Goal: Information Seeking & Learning: Compare options

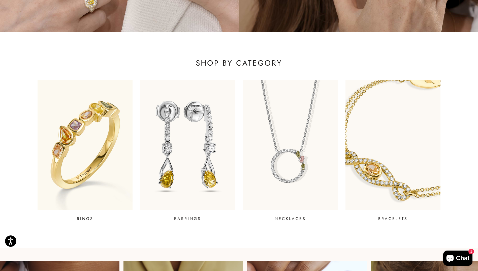
scroll to position [176, 0]
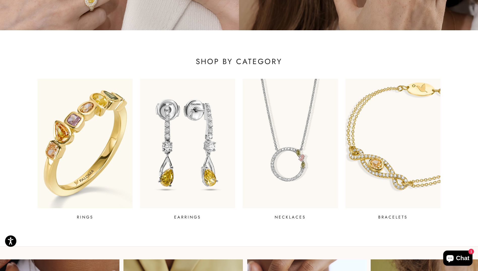
click at [75, 169] on img at bounding box center [85, 142] width 114 height 155
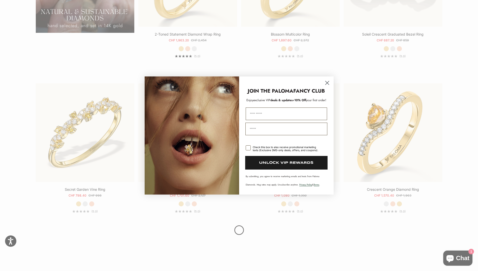
scroll to position [579, 0]
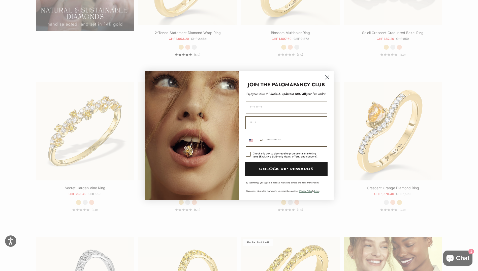
click at [328, 76] on icon "Close dialog" at bounding box center [327, 78] width 4 height 4
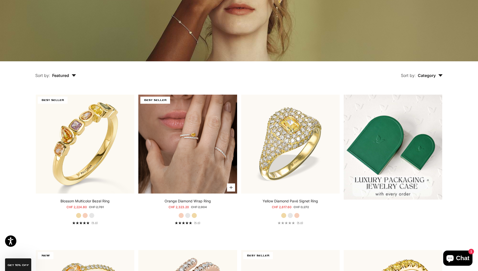
scroll to position [101, 0]
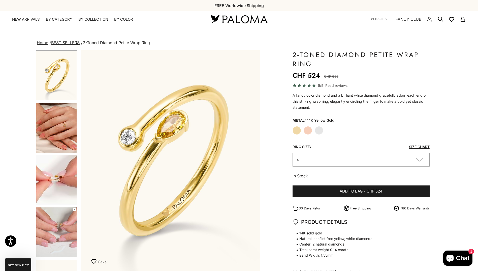
click at [196, 143] on img "Item 1 of 14" at bounding box center [170, 160] width 179 height 221
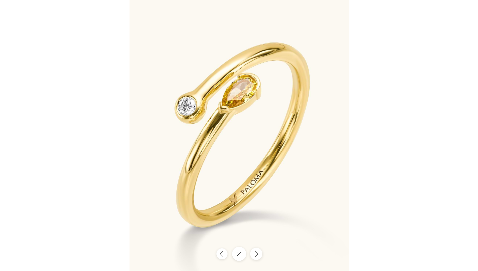
click at [255, 255] on icon "Next" at bounding box center [256, 253] width 6 height 7
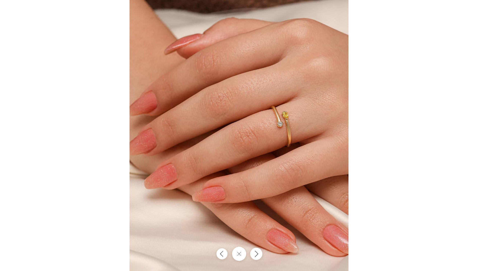
click at [255, 255] on icon "Next" at bounding box center [256, 253] width 6 height 7
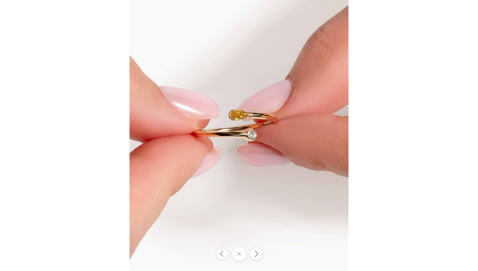
click at [255, 255] on icon "Next" at bounding box center [256, 253] width 6 height 7
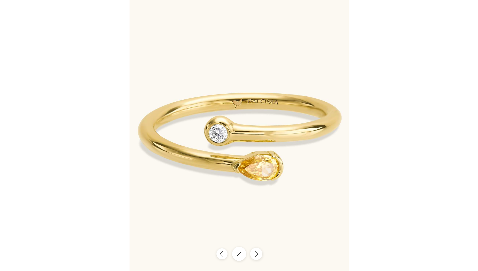
click at [255, 255] on icon "Next" at bounding box center [256, 253] width 6 height 7
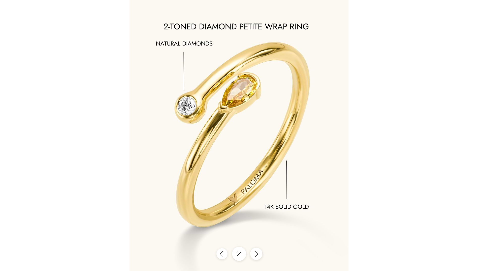
click at [255, 255] on icon "Next" at bounding box center [256, 253] width 6 height 7
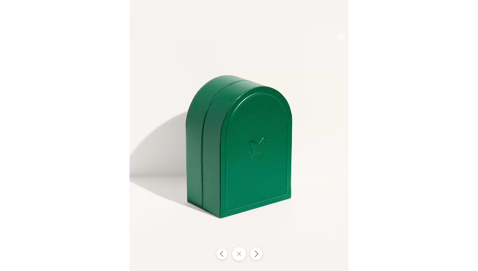
click at [255, 255] on icon "Next" at bounding box center [256, 253] width 6 height 7
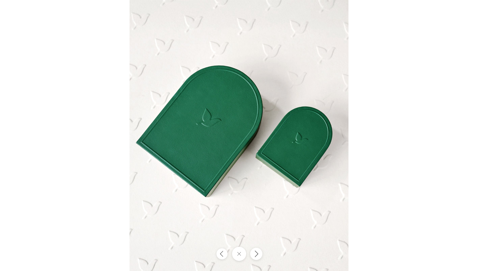
click at [255, 255] on icon "Next" at bounding box center [256, 253] width 6 height 7
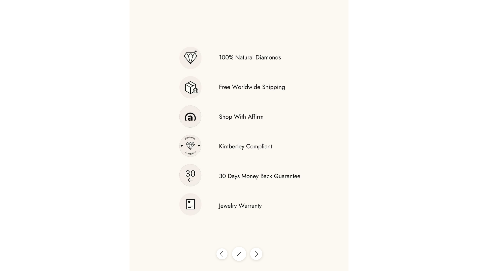
click at [255, 255] on icon "Next" at bounding box center [256, 253] width 6 height 7
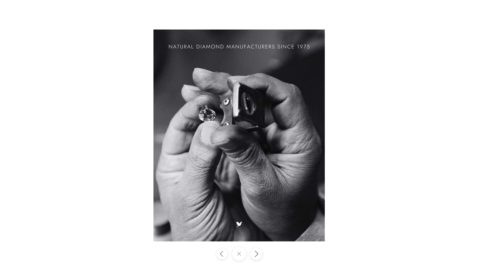
click at [255, 255] on icon "Next" at bounding box center [256, 253] width 6 height 7
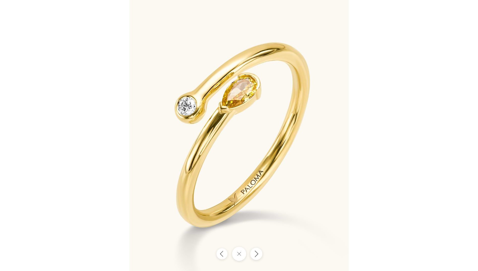
click at [255, 255] on icon "Next" at bounding box center [256, 253] width 6 height 7
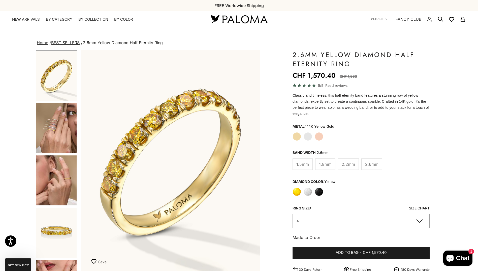
click at [348, 161] on span "2.2mm" at bounding box center [348, 164] width 13 height 7
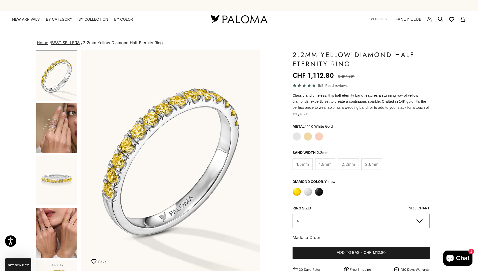
click at [311, 132] on label "Yellow Gold" at bounding box center [308, 136] width 9 height 9
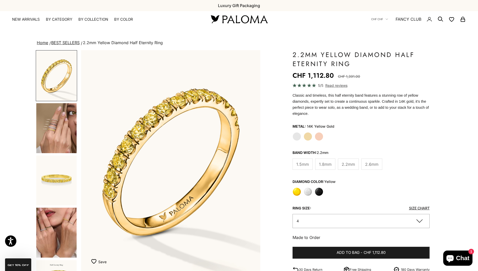
click at [198, 118] on img "Item 1 of 21" at bounding box center [170, 160] width 179 height 221
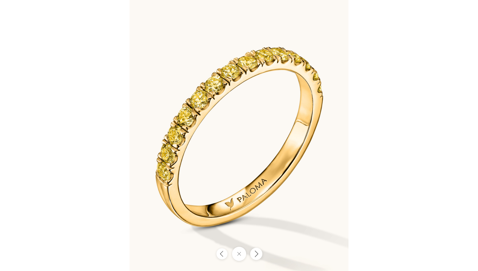
click at [258, 256] on icon "Next" at bounding box center [256, 253] width 6 height 7
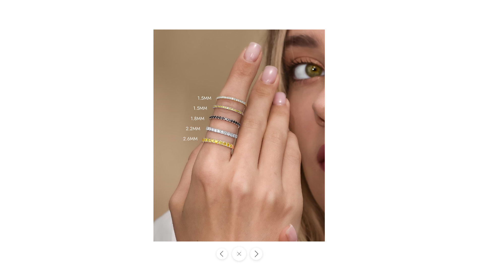
click at [258, 256] on icon "Next" at bounding box center [256, 253] width 6 height 7
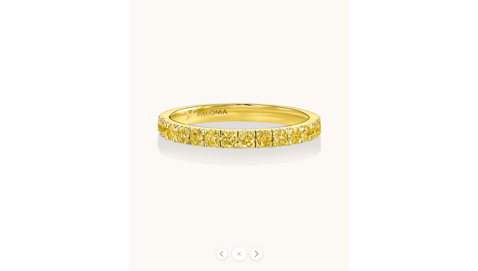
click at [258, 256] on icon "Next" at bounding box center [256, 253] width 6 height 7
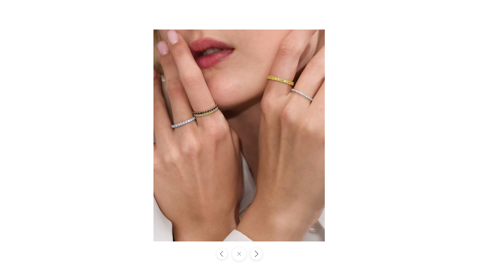
click at [258, 256] on icon "Next" at bounding box center [256, 253] width 6 height 7
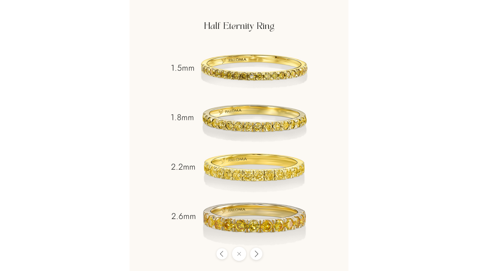
click at [258, 256] on icon "Next" at bounding box center [256, 253] width 6 height 7
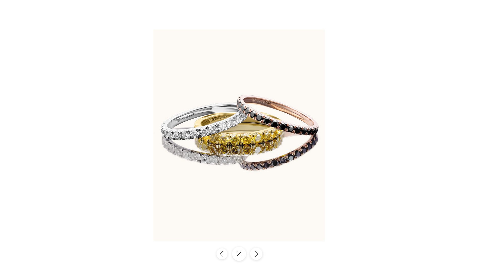
click at [258, 256] on icon "Next" at bounding box center [256, 253] width 6 height 7
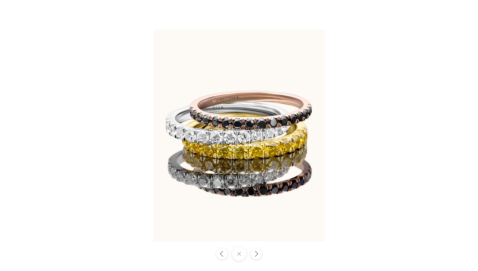
click at [470, 13] on div at bounding box center [239, 135] width 478 height 271
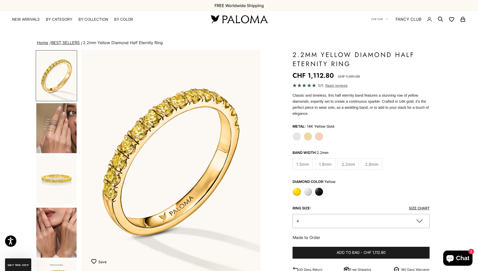
click at [386, 214] on button "4" at bounding box center [360, 221] width 137 height 14
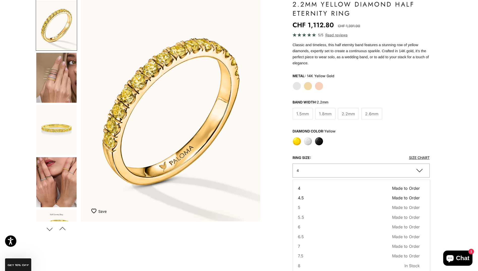
click at [392, 194] on span "Made to Order" at bounding box center [406, 197] width 28 height 7
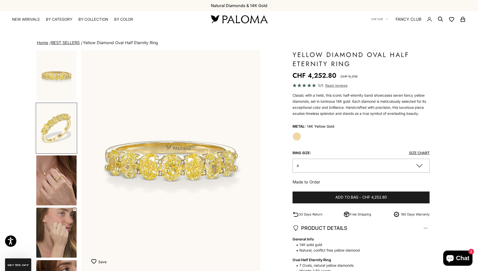
scroll to position [0, 185]
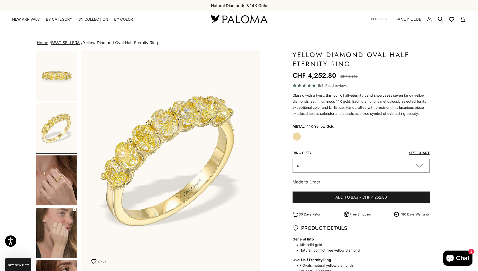
click at [186, 136] on img "Item 2 of 11" at bounding box center [170, 160] width 179 height 221
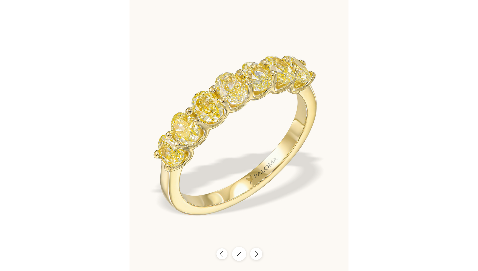
click at [255, 254] on button "Next" at bounding box center [256, 253] width 12 height 12
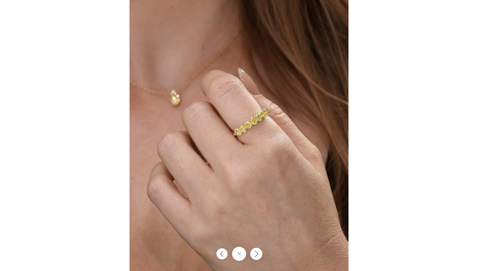
click at [257, 254] on icon "Next" at bounding box center [256, 253] width 6 height 7
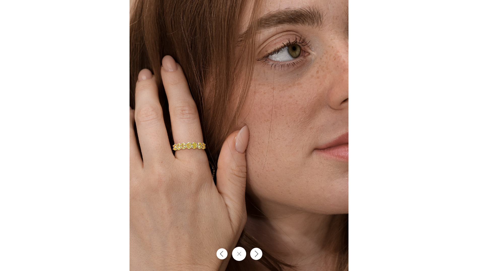
click at [257, 254] on icon "Next" at bounding box center [256, 253] width 6 height 7
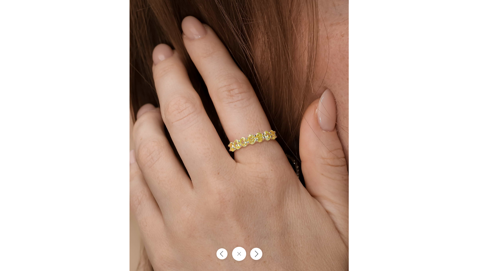
click at [257, 254] on icon "Next" at bounding box center [256, 253] width 6 height 7
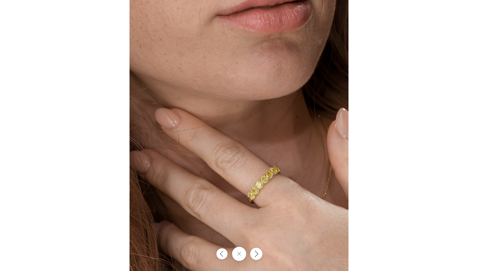
click at [257, 254] on icon "Next" at bounding box center [256, 253] width 6 height 7
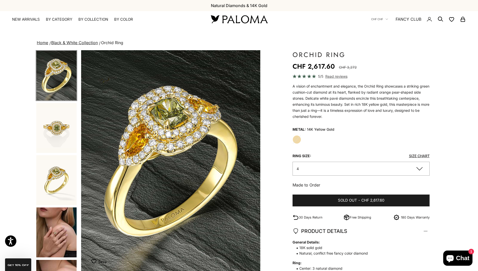
click at [213, 167] on img "Item 1 of 9" at bounding box center [170, 160] width 179 height 221
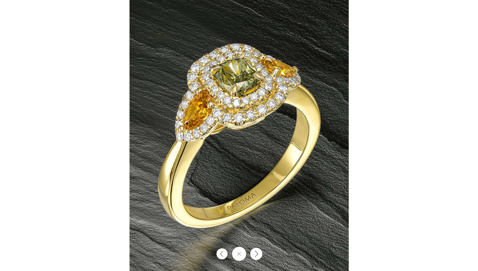
click at [258, 254] on button "Next" at bounding box center [256, 253] width 12 height 12
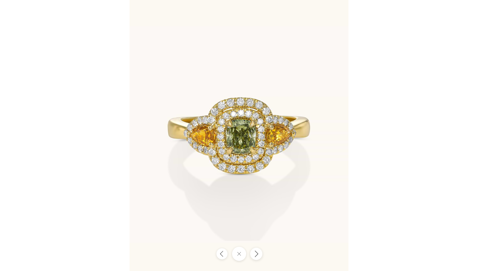
click at [258, 254] on icon "Next" at bounding box center [256, 253] width 6 height 7
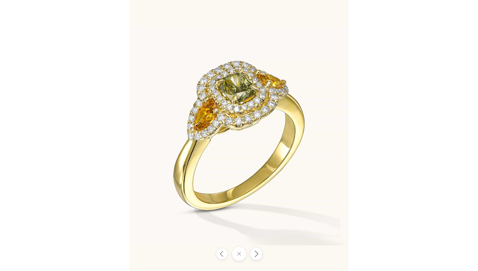
click at [258, 254] on icon "Next" at bounding box center [256, 253] width 6 height 7
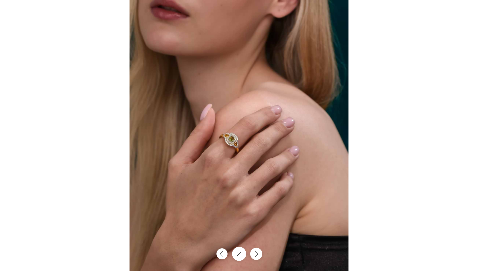
click at [258, 254] on icon "Next" at bounding box center [256, 253] width 6 height 7
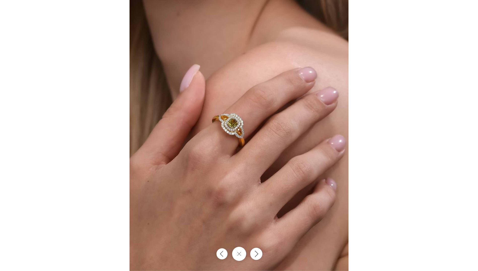
click at [258, 254] on icon "Next" at bounding box center [256, 253] width 6 height 7
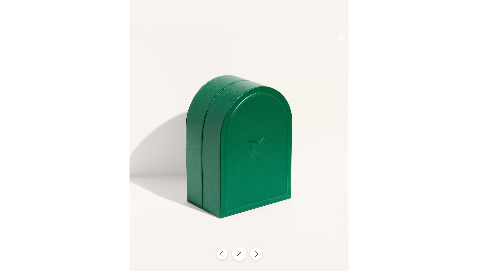
click at [258, 255] on icon "Next" at bounding box center [256, 253] width 6 height 7
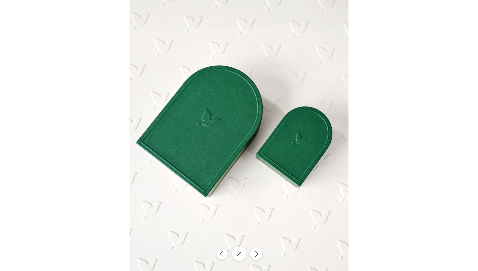
click at [258, 255] on icon "Next" at bounding box center [256, 253] width 6 height 7
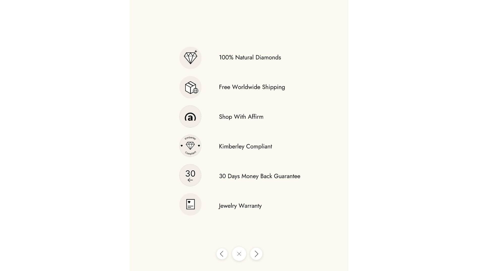
click at [258, 255] on icon "Next" at bounding box center [256, 253] width 6 height 7
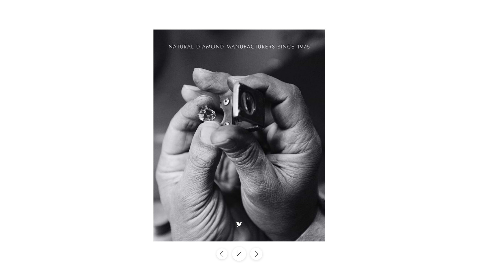
click at [258, 255] on icon "Next" at bounding box center [256, 253] width 6 height 7
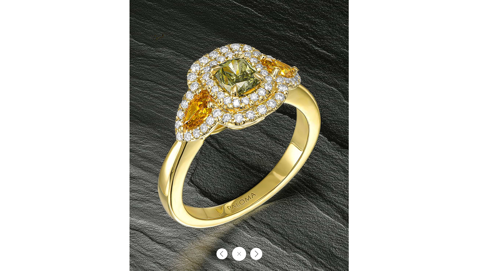
click at [258, 255] on icon "Next" at bounding box center [256, 253] width 6 height 7
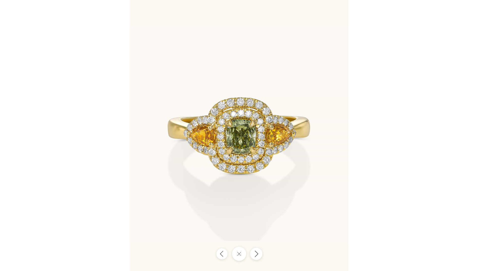
click at [258, 255] on icon "Next" at bounding box center [256, 253] width 6 height 7
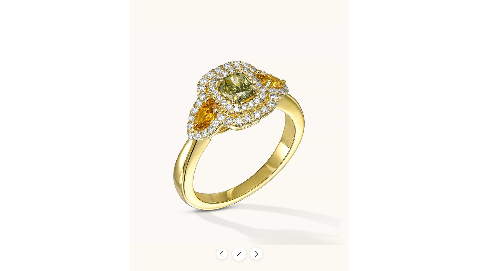
click at [258, 255] on icon "Next" at bounding box center [256, 253] width 6 height 7
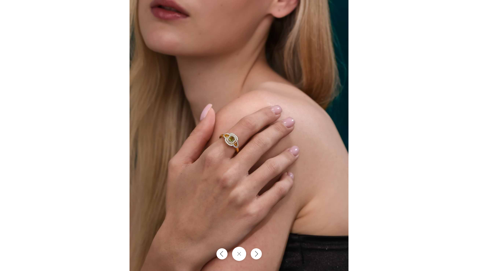
click at [461, 13] on div at bounding box center [239, 135] width 478 height 271
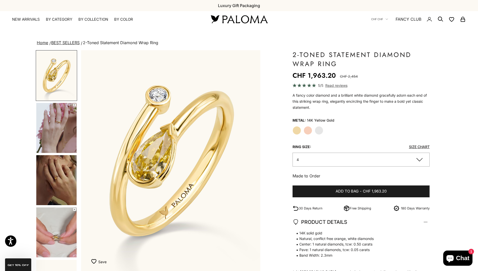
click at [187, 163] on img "Item 1 of 14" at bounding box center [170, 160] width 179 height 221
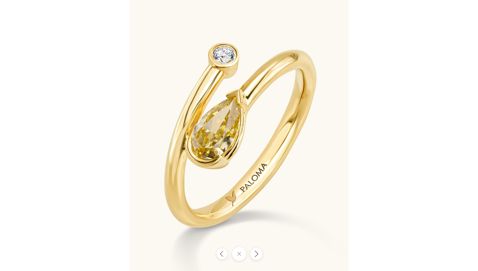
click at [257, 254] on icon "Next" at bounding box center [256, 253] width 6 height 7
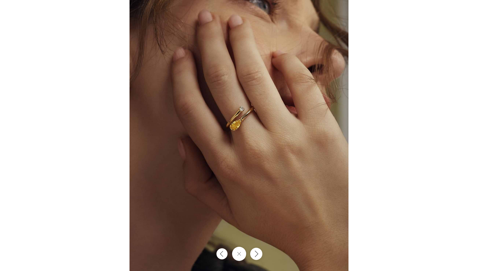
click at [257, 254] on icon "Next" at bounding box center [256, 253] width 3 height 6
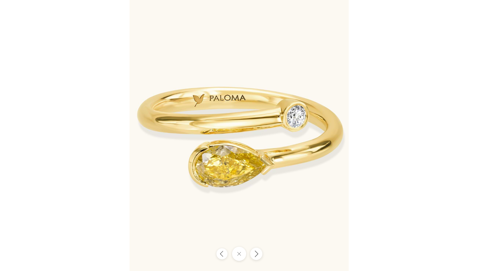
click at [257, 254] on icon "Next" at bounding box center [256, 253] width 3 height 6
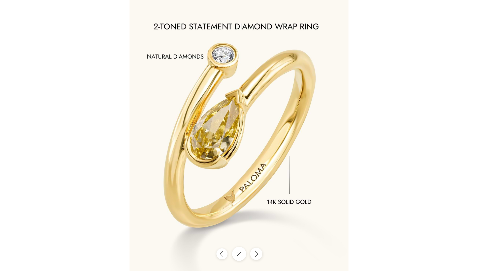
click at [257, 254] on icon "Next" at bounding box center [256, 253] width 3 height 6
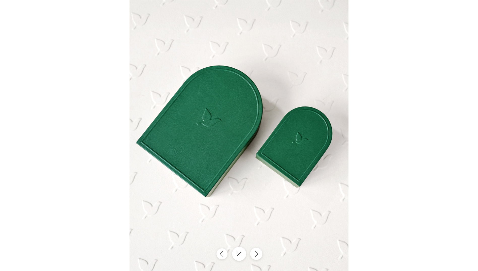
click at [257, 254] on icon "Next" at bounding box center [256, 253] width 3 height 6
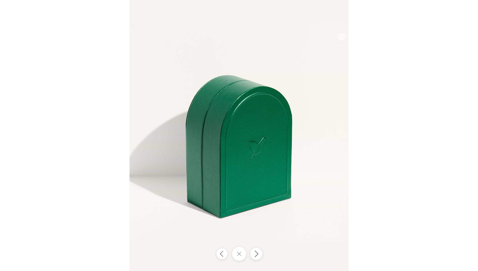
click at [257, 254] on icon "Next" at bounding box center [256, 253] width 3 height 6
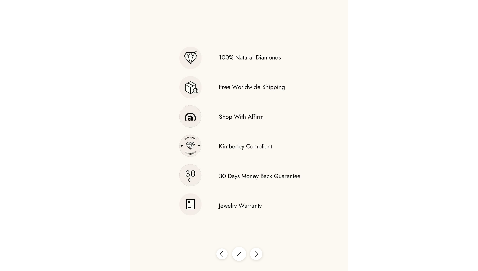
click at [257, 254] on icon "Next" at bounding box center [256, 253] width 3 height 6
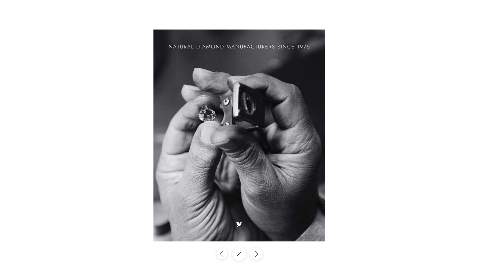
click at [257, 254] on icon "Next" at bounding box center [256, 253] width 3 height 6
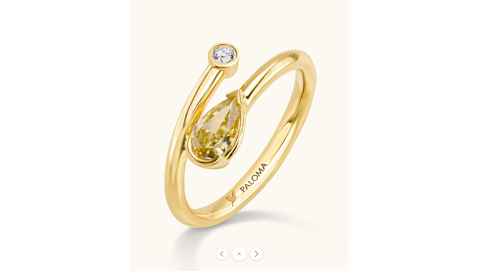
click at [257, 254] on icon "Next" at bounding box center [256, 253] width 3 height 6
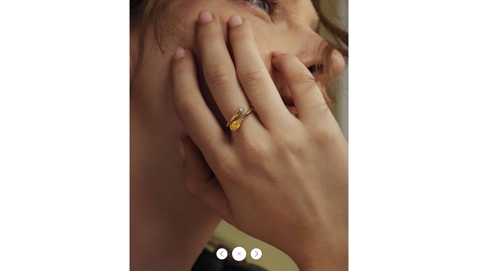
click at [449, 112] on div at bounding box center [239, 135] width 478 height 271
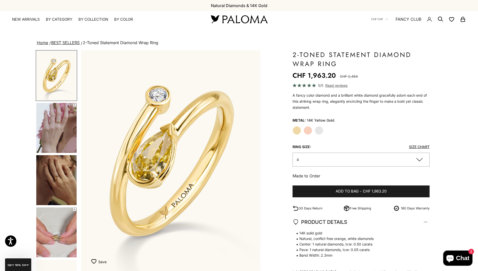
click at [171, 169] on img "Item 1 of 14" at bounding box center [170, 160] width 179 height 221
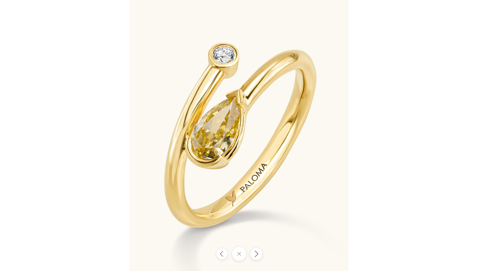
click at [256, 258] on button "Next" at bounding box center [256, 253] width 12 height 12
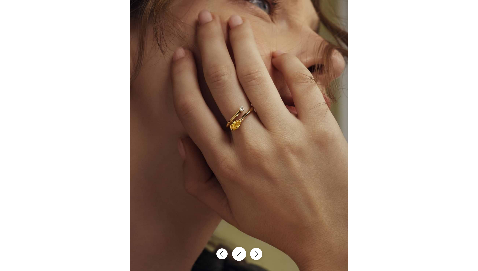
click at [256, 257] on icon "Next" at bounding box center [256, 253] width 6 height 7
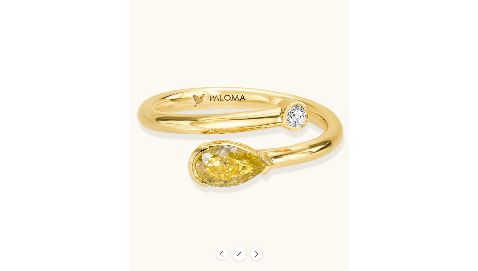
click at [256, 256] on icon "Next" at bounding box center [256, 253] width 6 height 7
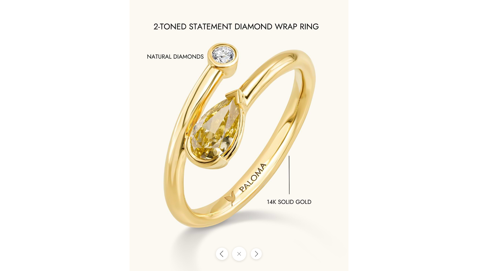
click at [221, 256] on icon "Previous" at bounding box center [222, 253] width 6 height 7
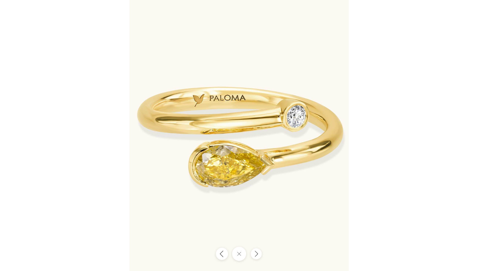
click at [221, 256] on icon "Previous" at bounding box center [222, 253] width 6 height 7
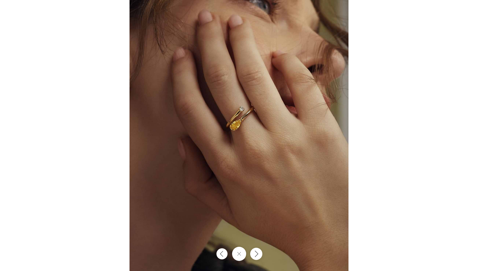
click at [257, 257] on icon "Next" at bounding box center [256, 253] width 6 height 7
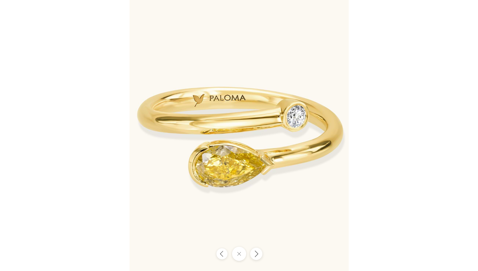
click at [257, 257] on icon "Next" at bounding box center [256, 253] width 6 height 7
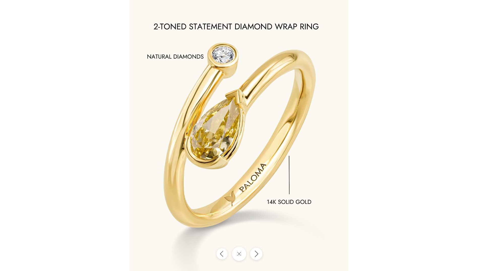
click at [257, 257] on icon "Next" at bounding box center [256, 253] width 6 height 7
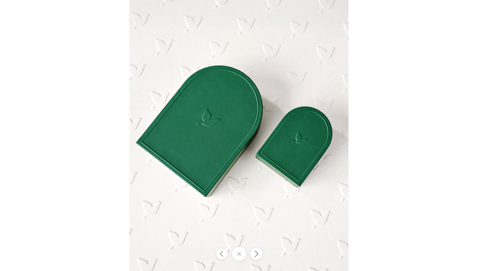
click at [257, 257] on icon "Next" at bounding box center [256, 253] width 6 height 7
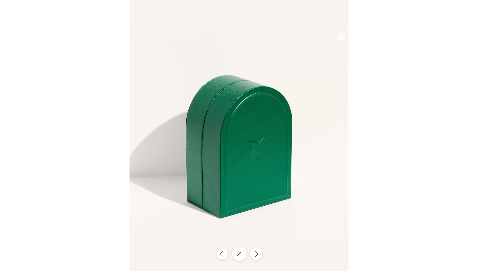
click at [257, 257] on icon "Next" at bounding box center [256, 253] width 6 height 7
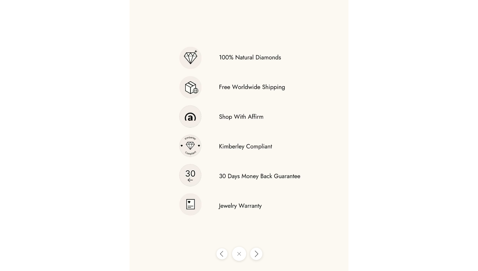
click at [257, 257] on icon "Next" at bounding box center [256, 253] width 6 height 7
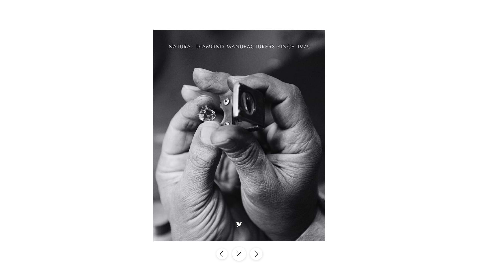
click at [257, 257] on icon "Next" at bounding box center [256, 253] width 6 height 7
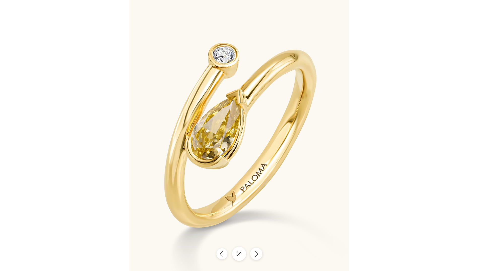
click at [257, 257] on icon "Next" at bounding box center [256, 253] width 6 height 7
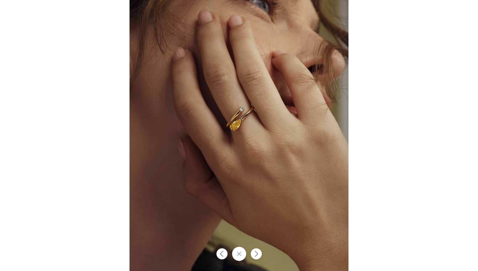
click at [473, 10] on div at bounding box center [239, 135] width 478 height 271
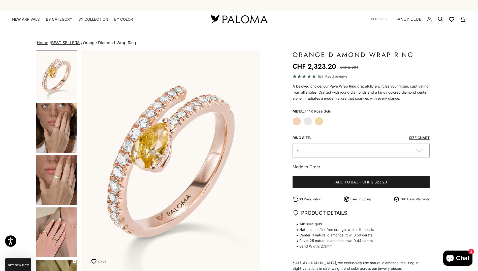
click at [199, 155] on img "Item 1 of 18" at bounding box center [170, 160] width 179 height 221
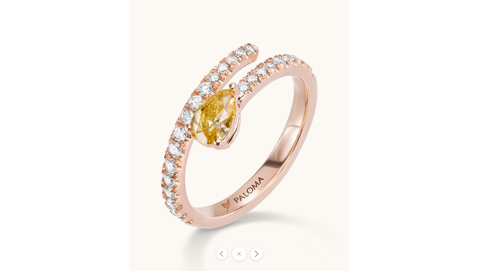
click at [256, 250] on icon "Next" at bounding box center [256, 253] width 6 height 7
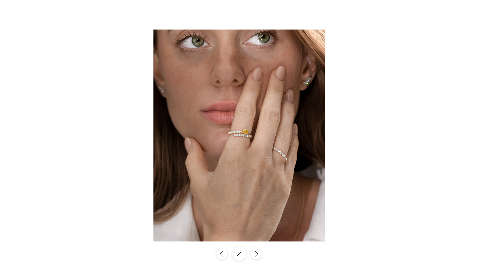
click at [458, 21] on div at bounding box center [239, 135] width 478 height 271
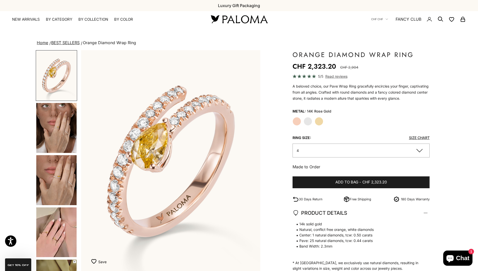
click at [321, 120] on label "Yellow Gold" at bounding box center [319, 121] width 9 height 9
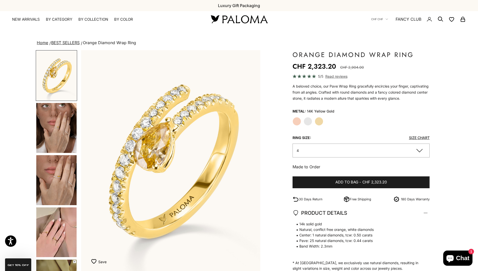
click at [223, 140] on img "Item 2 of 18" at bounding box center [170, 160] width 179 height 221
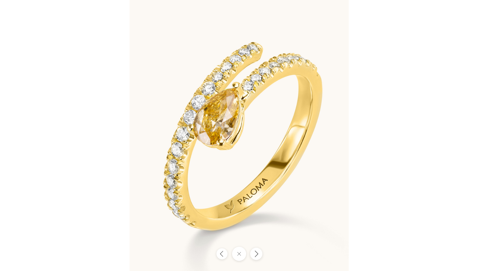
click at [255, 257] on icon "Next" at bounding box center [256, 253] width 6 height 7
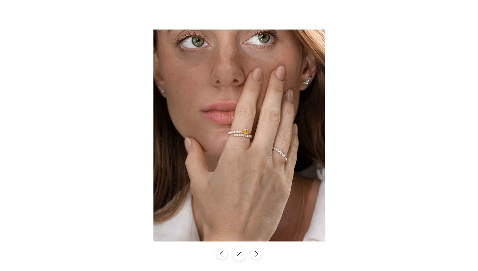
click at [245, 144] on img at bounding box center [238, 135] width 171 height 212
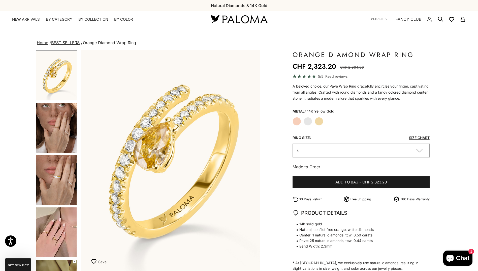
click at [131, 144] on img "Item 2 of 18" at bounding box center [170, 160] width 179 height 221
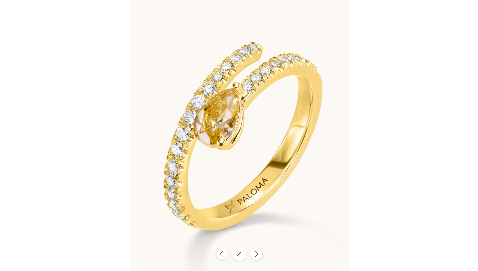
click at [257, 257] on button "Next" at bounding box center [256, 253] width 12 height 12
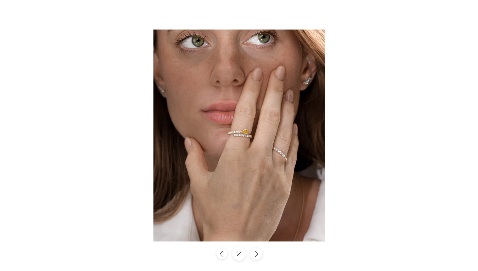
click at [257, 257] on button "Next" at bounding box center [256, 253] width 12 height 12
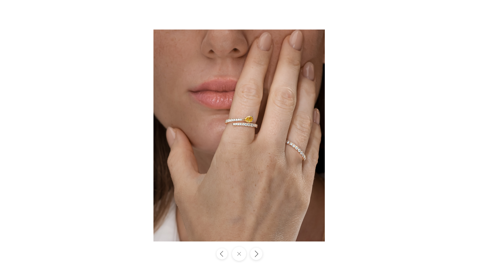
click at [257, 257] on button "Next" at bounding box center [256, 253] width 12 height 12
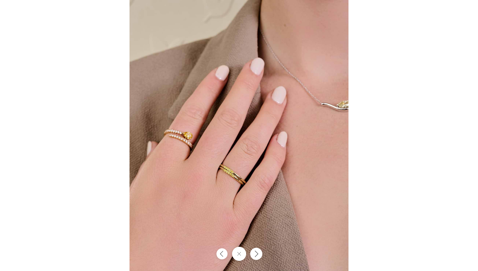
click at [257, 256] on icon "Next" at bounding box center [256, 253] width 6 height 7
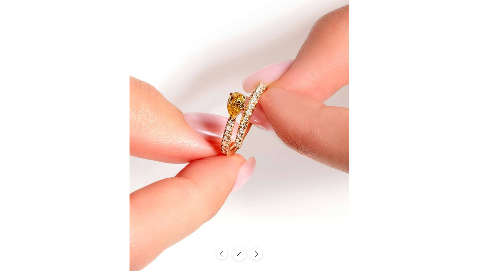
click at [257, 256] on icon "Next" at bounding box center [256, 253] width 6 height 7
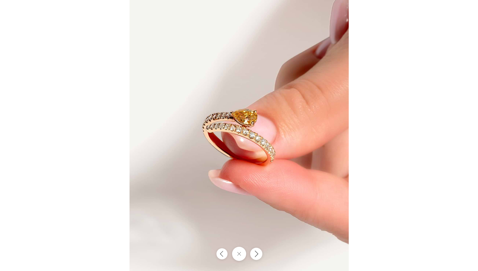
click at [257, 256] on icon "Next" at bounding box center [256, 253] width 6 height 7
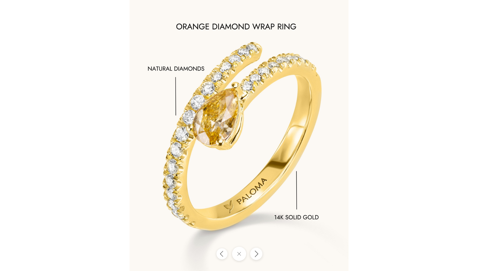
click at [257, 256] on icon "Next" at bounding box center [256, 253] width 6 height 7
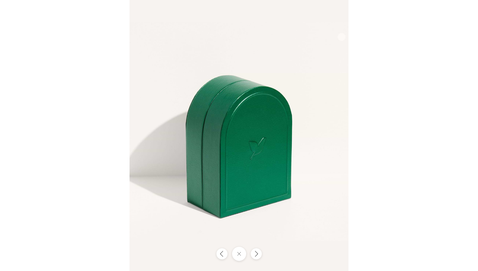
click at [418, 101] on div at bounding box center [239, 135] width 478 height 271
